Goal: Information Seeking & Learning: Learn about a topic

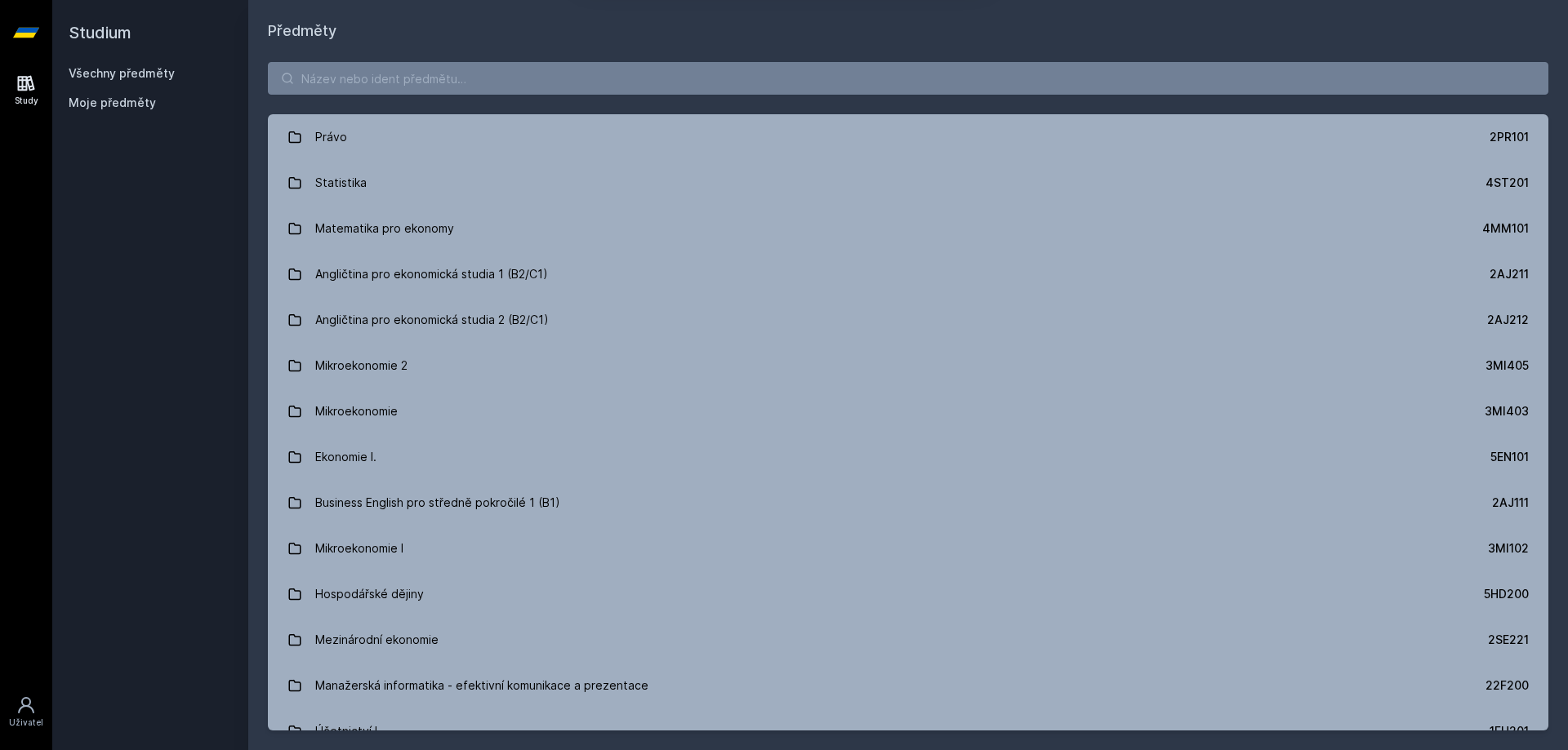
click at [791, 101] on button "Ne" at bounding box center [787, 105] width 59 height 41
click at [406, 81] on input "search" at bounding box center [908, 78] width 1280 height 32
paste input "5FI112"
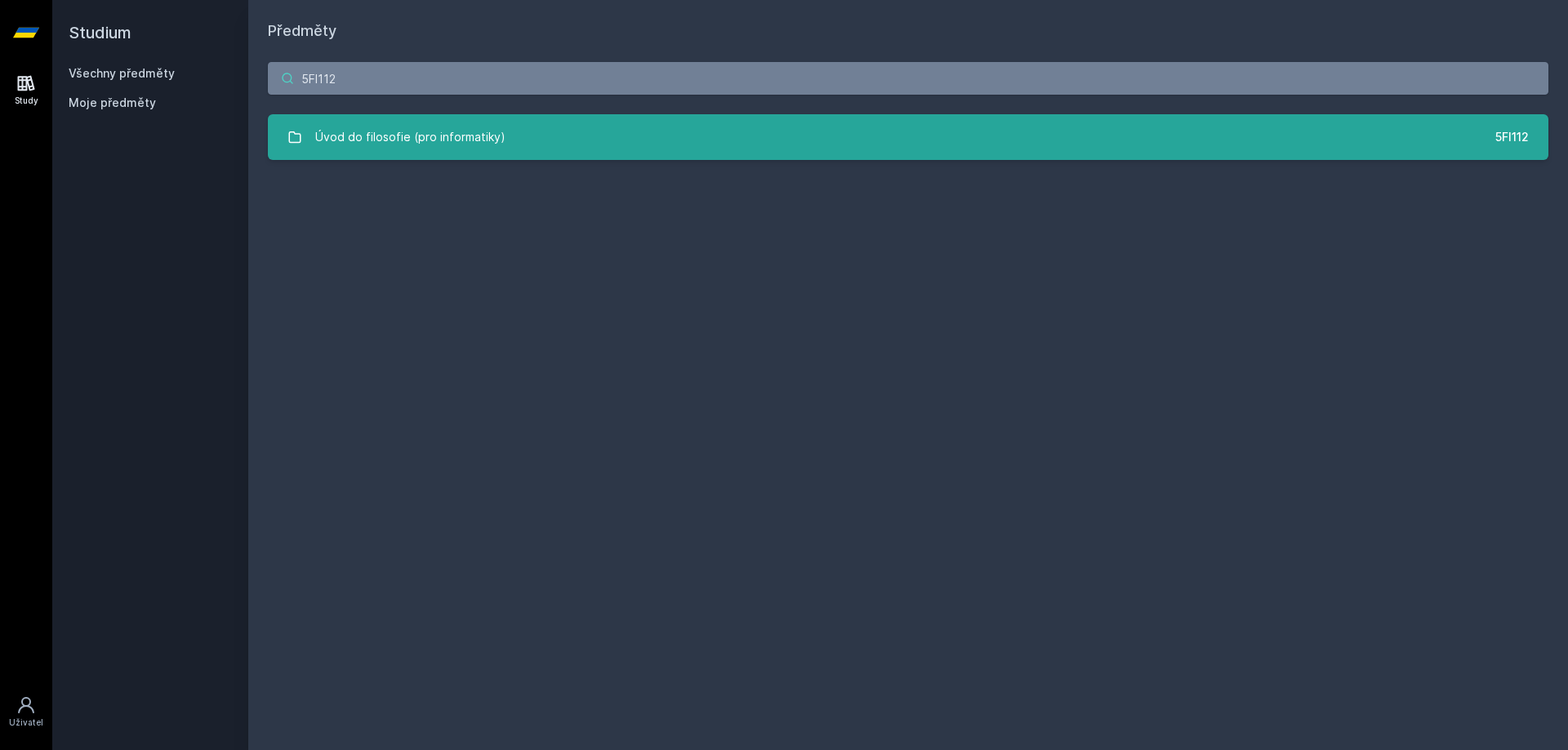
type input "5FI112"
click at [340, 142] on div "Úvod do filosofie (pro informatiky)" at bounding box center [410, 136] width 190 height 32
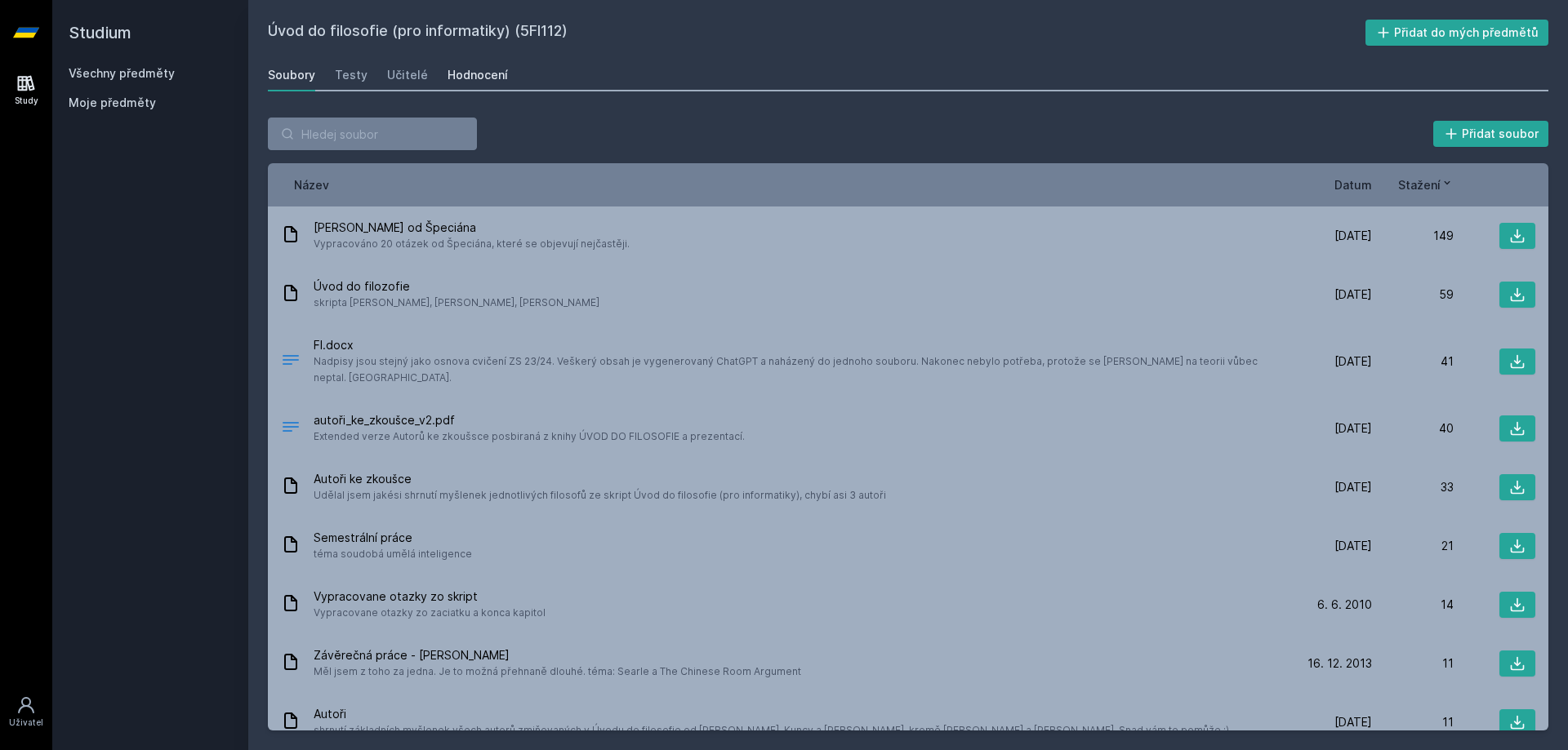
click at [469, 75] on div "Hodnocení" at bounding box center [477, 76] width 61 height 17
click at [39, 691] on link "Uživatel" at bounding box center [26, 713] width 46 height 50
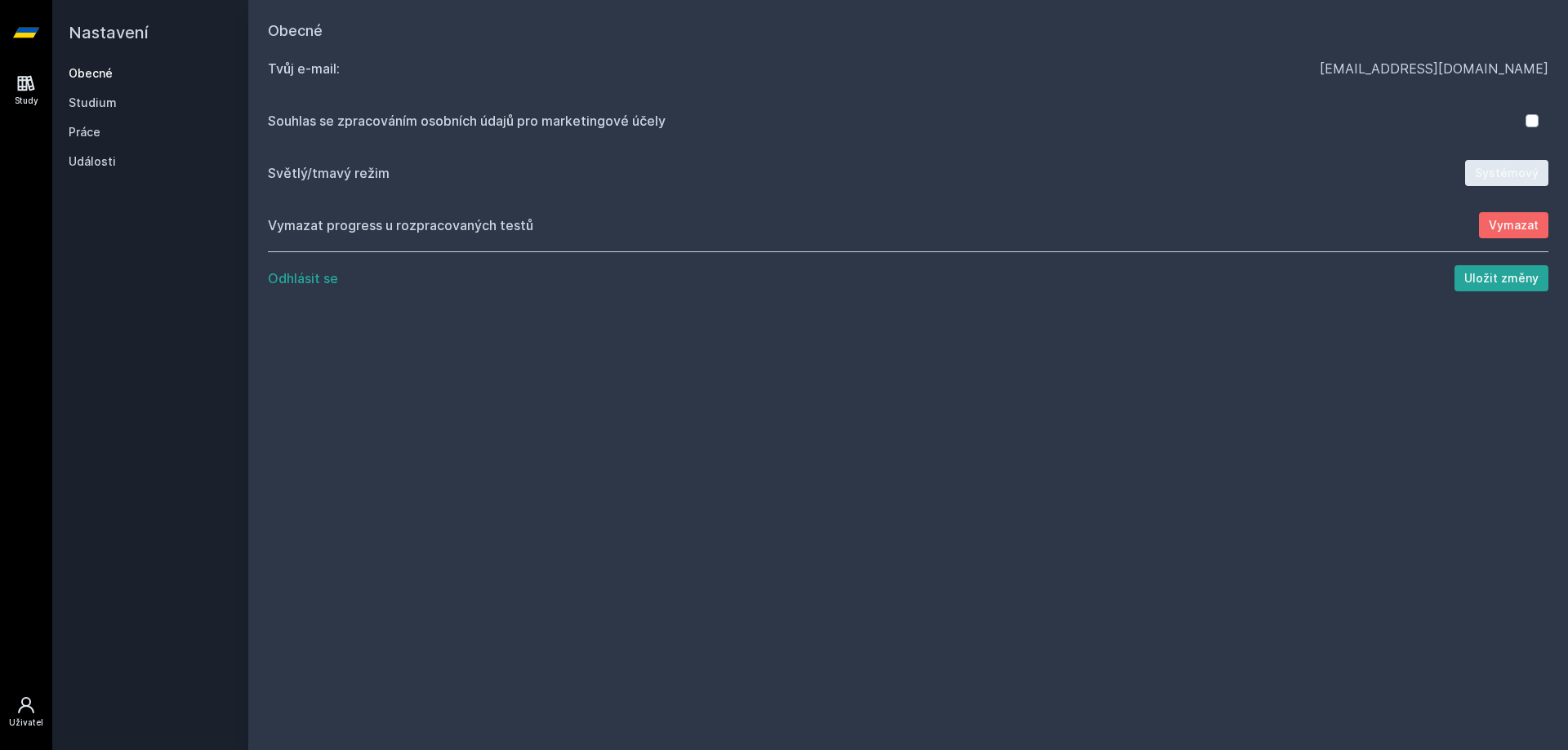
click at [9, 84] on link "Study" at bounding box center [26, 91] width 46 height 50
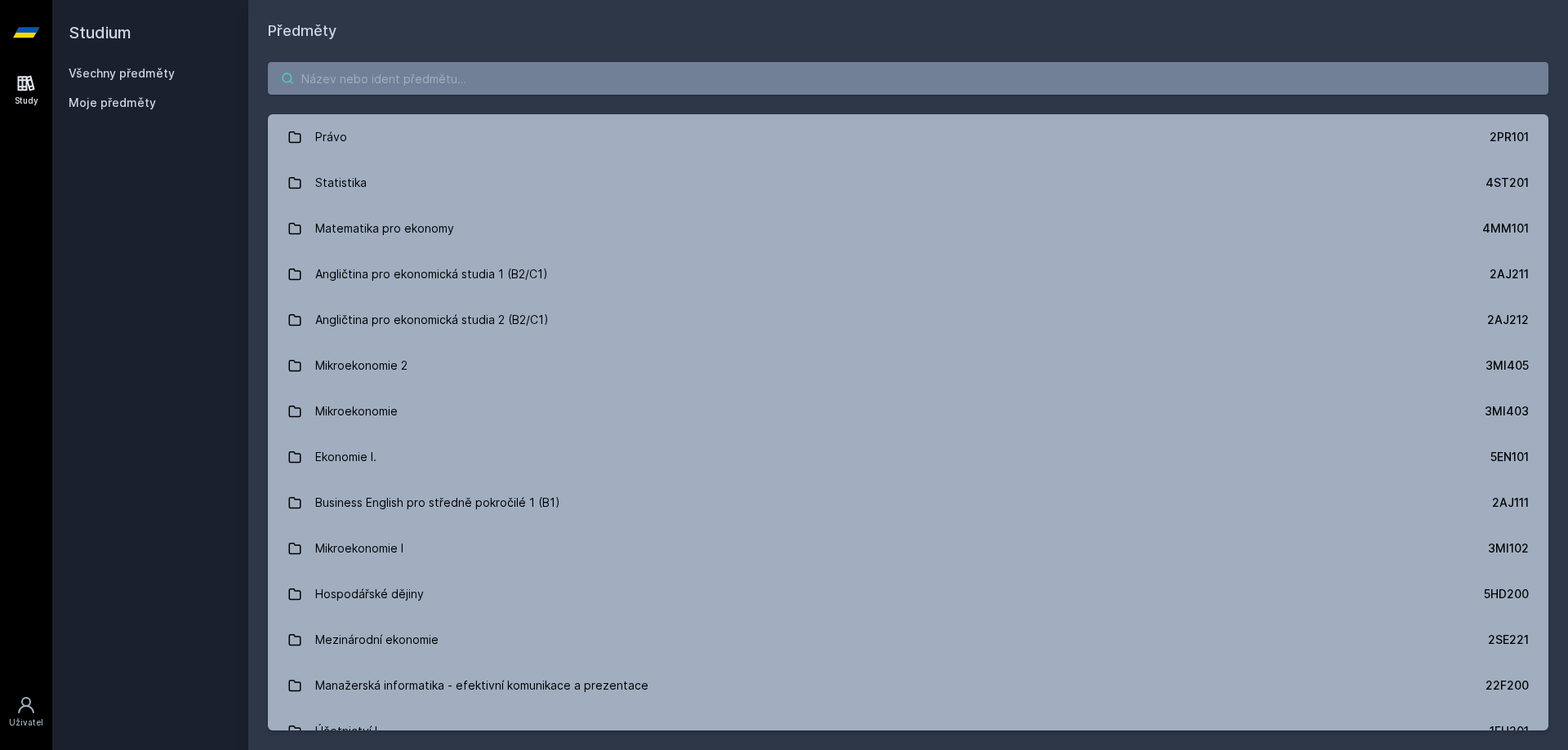
click at [369, 67] on input "search" at bounding box center [908, 78] width 1280 height 32
paste input "4IT336"
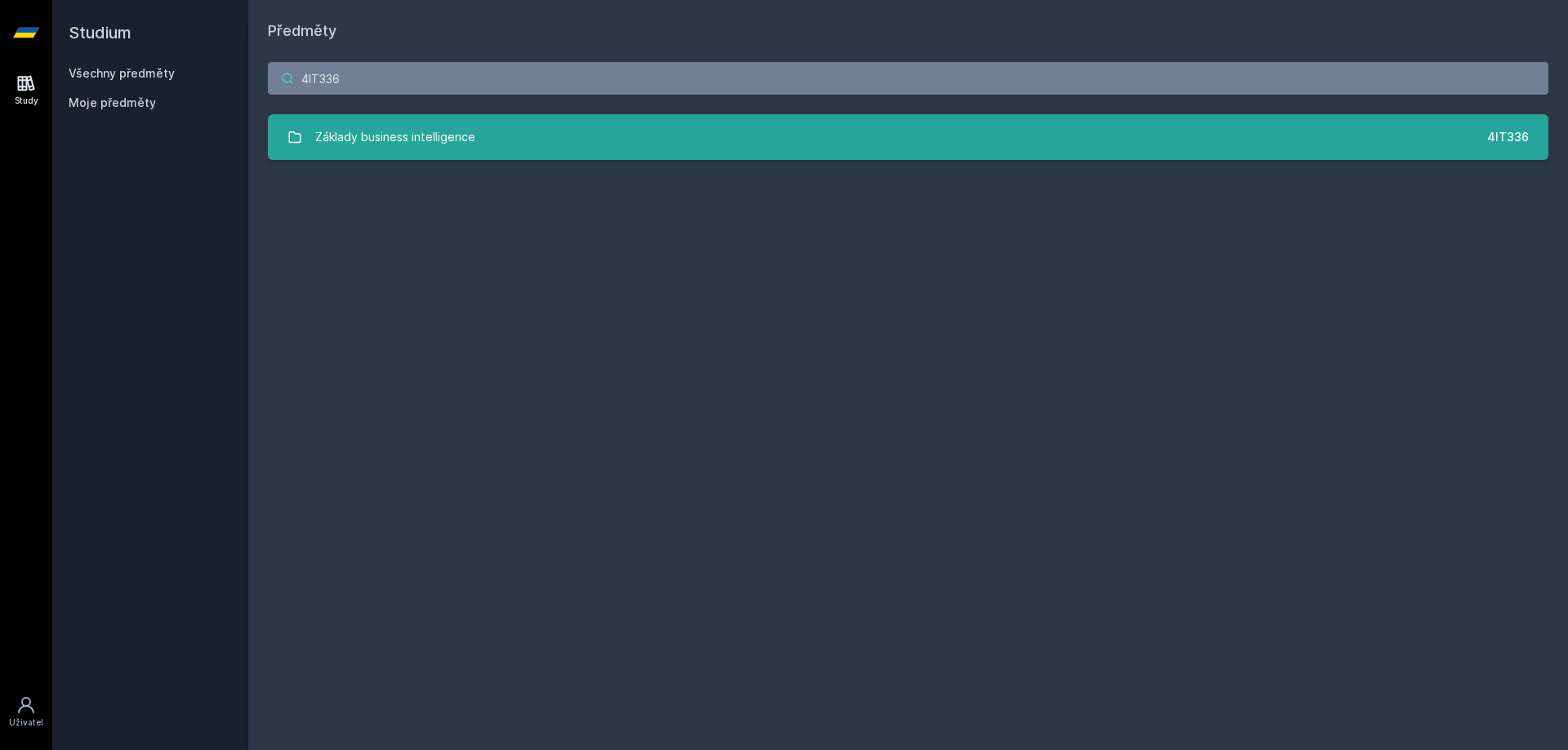
type input "4IT336"
click at [494, 137] on link "Základy business intelligence 4IT336" at bounding box center [908, 136] width 1280 height 46
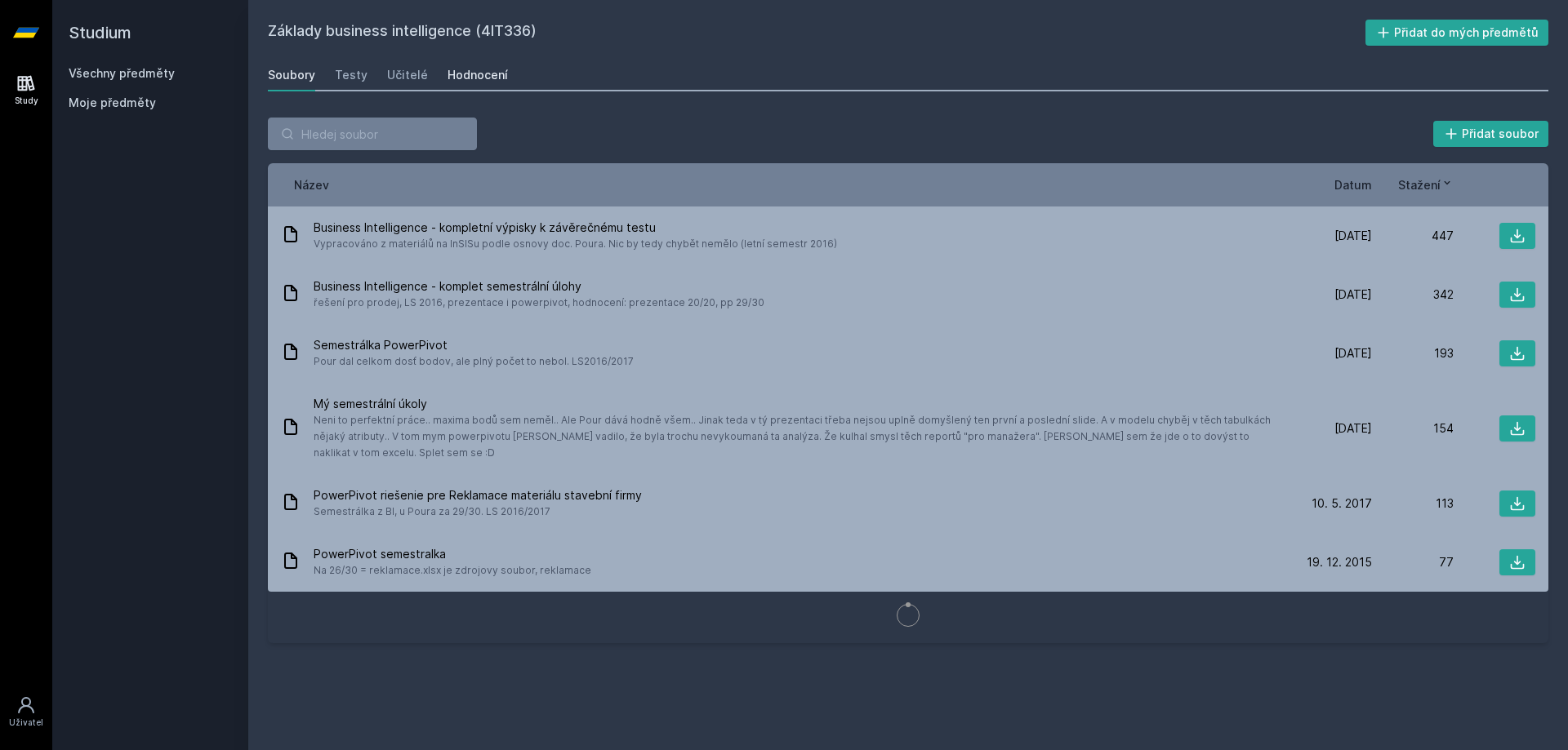
click at [489, 75] on div "Hodnocení" at bounding box center [477, 76] width 61 height 17
click at [26, 96] on div "Study" at bounding box center [27, 101] width 23 height 12
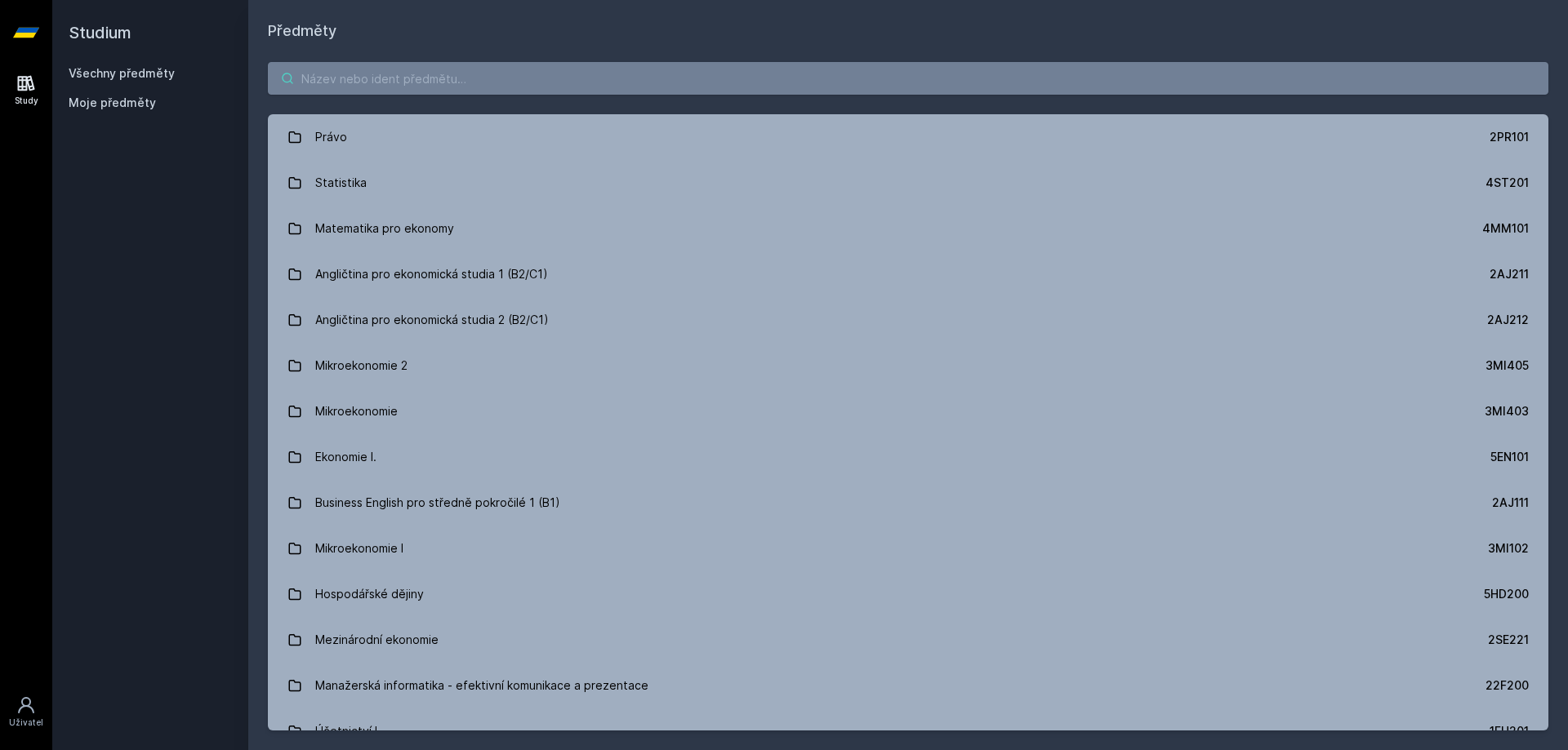
click at [433, 84] on input "search" at bounding box center [908, 78] width 1280 height 32
paste input "4IZ232"
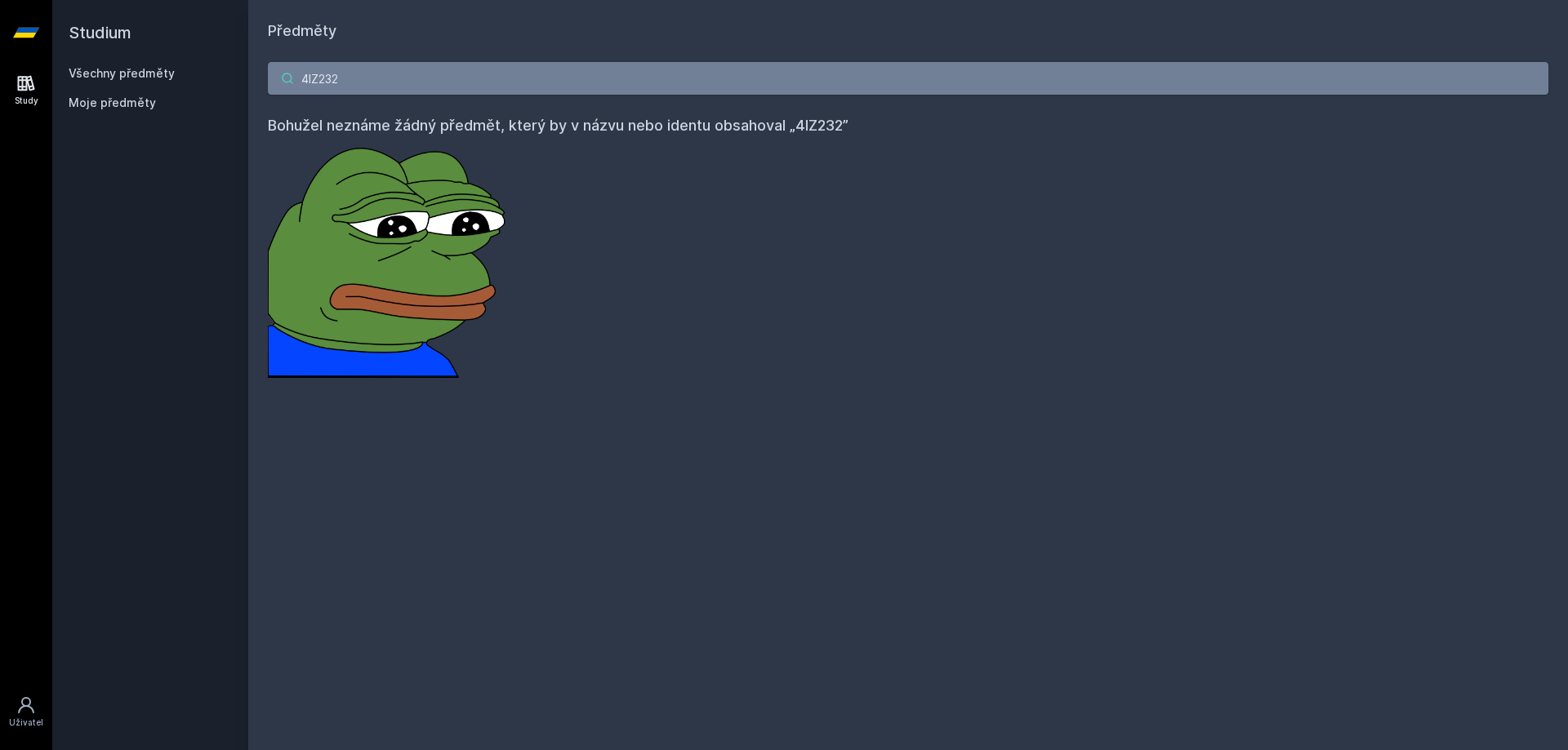
paste input "4IZ431"
drag, startPoint x: 339, startPoint y: 75, endPoint x: 246, endPoint y: 118, distance: 102.5
click at [246, 118] on div "Studium Všechny předměty Moje předměty Předměty 4IZ232 4IZ431 Bohužel neznáme ž…" at bounding box center [810, 375] width 1516 height 750
drag, startPoint x: 378, startPoint y: 70, endPoint x: 345, endPoint y: 67, distance: 33.1
click at [345, 67] on input "4IZ431" at bounding box center [908, 78] width 1280 height 32
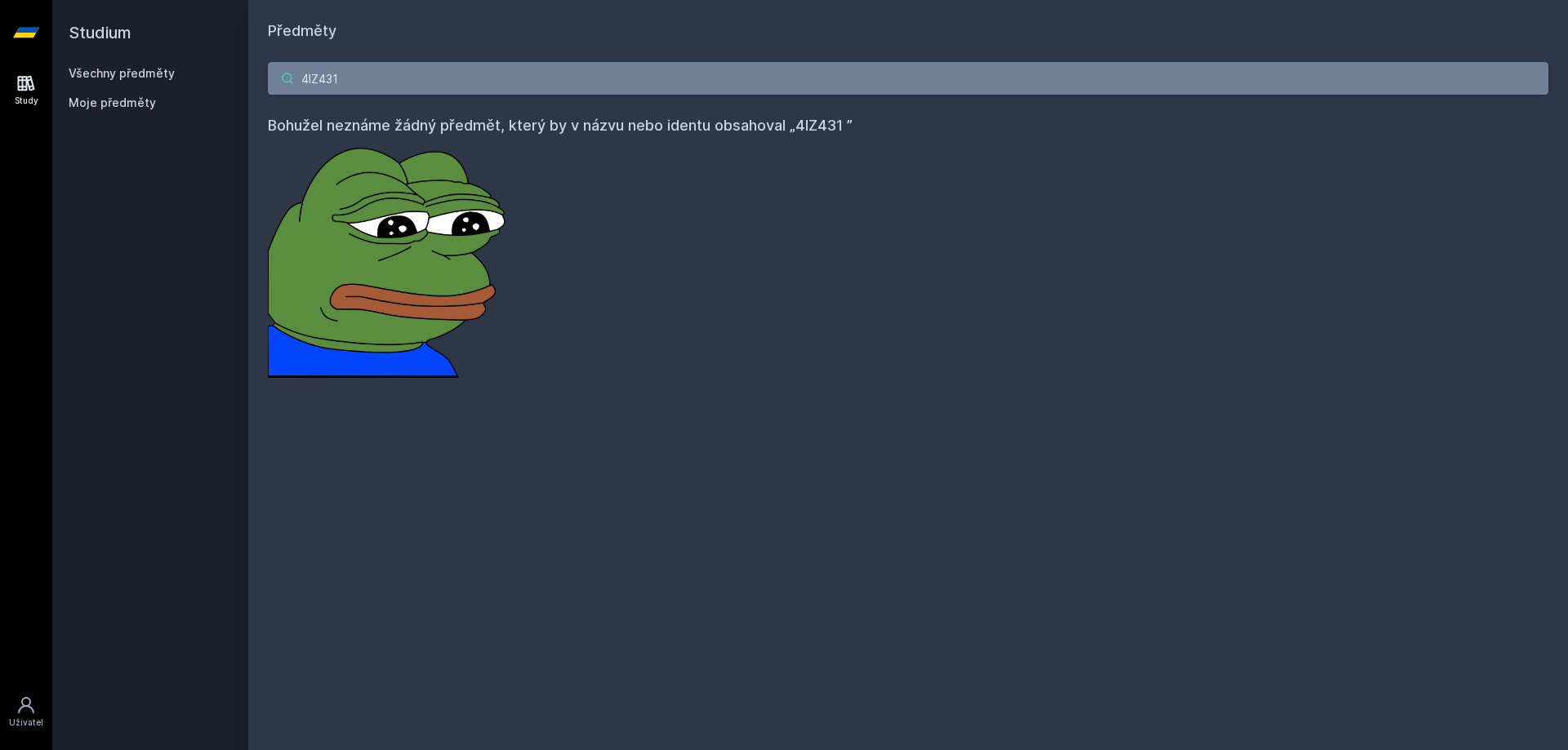
drag, startPoint x: 368, startPoint y: 71, endPoint x: 317, endPoint y: 73, distance: 51.0
click at [317, 73] on input "4IZ431" at bounding box center [908, 78] width 1280 height 32
click at [404, 81] on input "4IZ431" at bounding box center [908, 78] width 1280 height 32
click at [401, 74] on input "4IZ431" at bounding box center [908, 78] width 1280 height 32
click at [401, 73] on input "4IZ431" at bounding box center [908, 78] width 1280 height 32
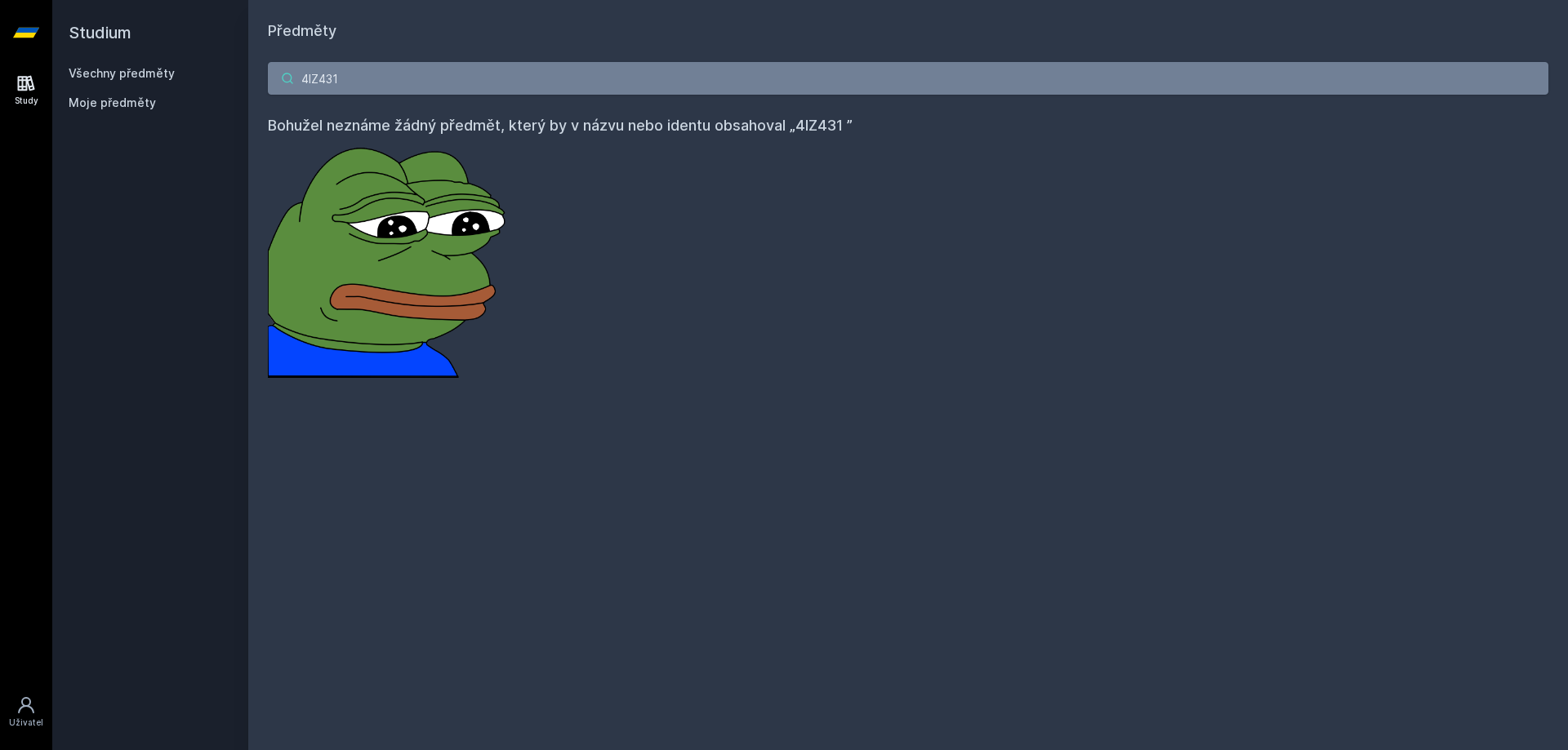
click at [374, 77] on input "4IZ431" at bounding box center [908, 78] width 1280 height 32
click at [374, 76] on input "4IZ431" at bounding box center [908, 78] width 1280 height 32
type input "4"
type input "V"
